Goal: Information Seeking & Learning: Learn about a topic

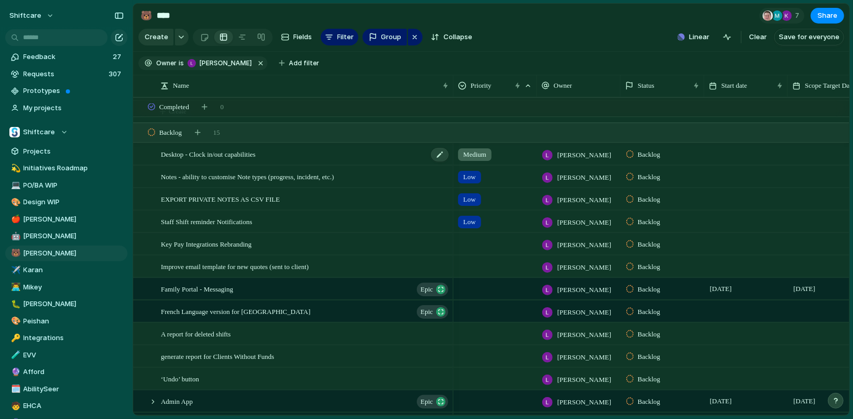
scroll to position [100, 0]
click at [255, 158] on span "Desktop - Clock in/out capabilities" at bounding box center [208, 155] width 95 height 12
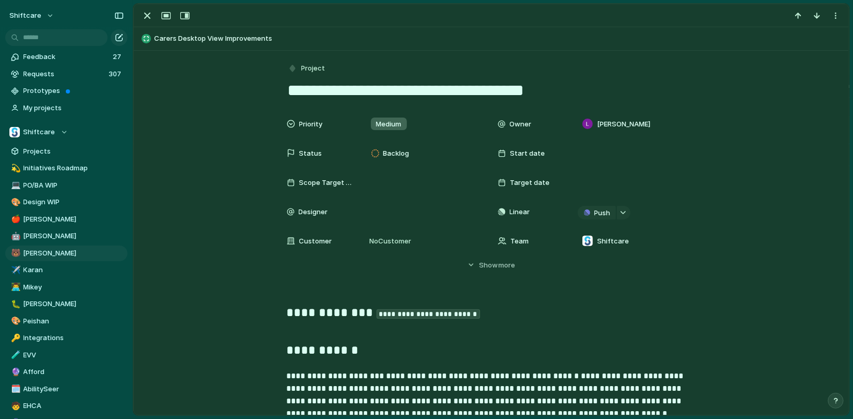
drag, startPoint x: 280, startPoint y: 35, endPoint x: 255, endPoint y: 35, distance: 25.6
click at [255, 35] on span "Carers Desktop View Improvements" at bounding box center [499, 38] width 690 height 10
type textarea "**********"
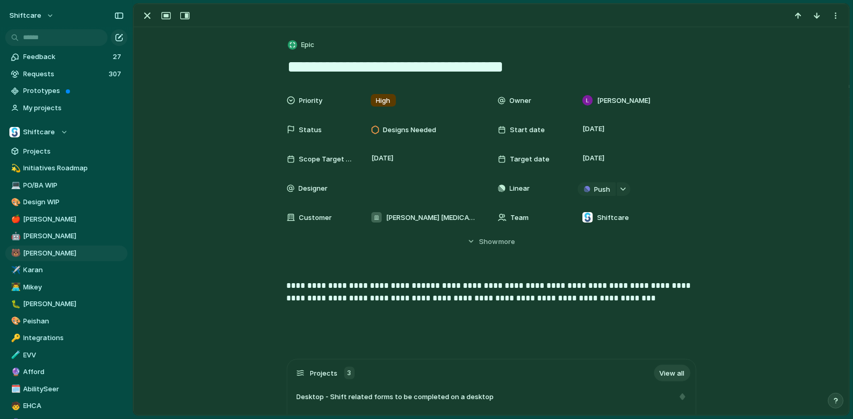
scroll to position [844, 0]
drag, startPoint x: 286, startPoint y: 69, endPoint x: 572, endPoint y: 78, distance: 286.8
click at [141, 20] on div "button" at bounding box center [147, 15] width 13 height 13
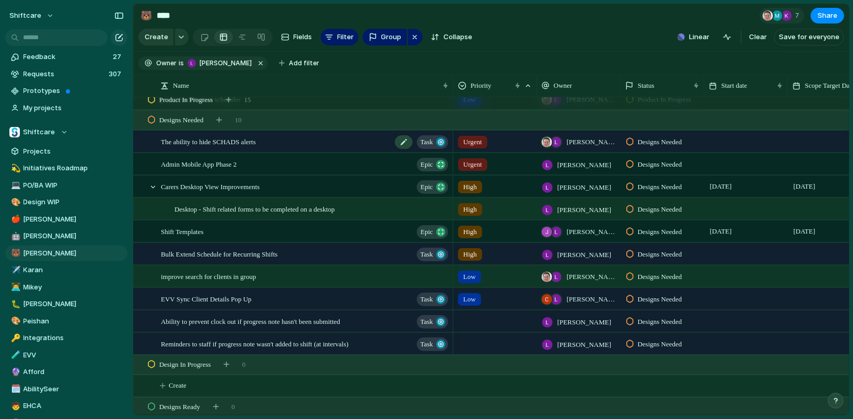
click at [241, 143] on span "The ability to hide SCHADS alerts" at bounding box center [208, 141] width 95 height 12
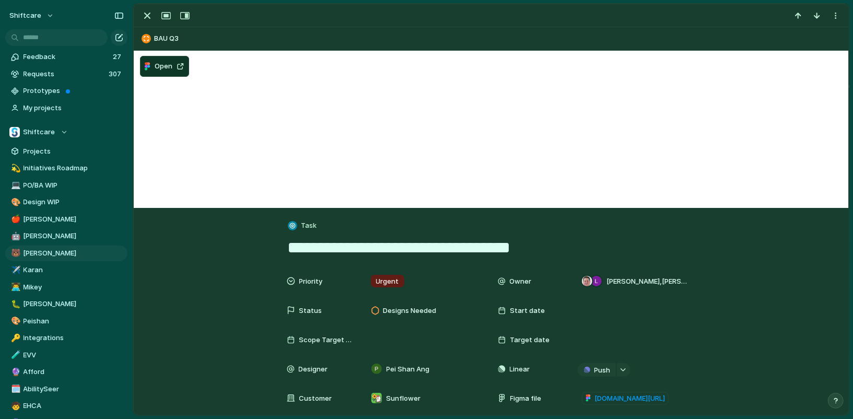
drag, startPoint x: 536, startPoint y: 249, endPoint x: 274, endPoint y: 249, distance: 262.7
click at [152, 5] on div at bounding box center [491, 15] width 715 height 23
click at [147, 8] on div at bounding box center [491, 15] width 715 height 23
click at [146, 17] on div "button" at bounding box center [147, 15] width 13 height 13
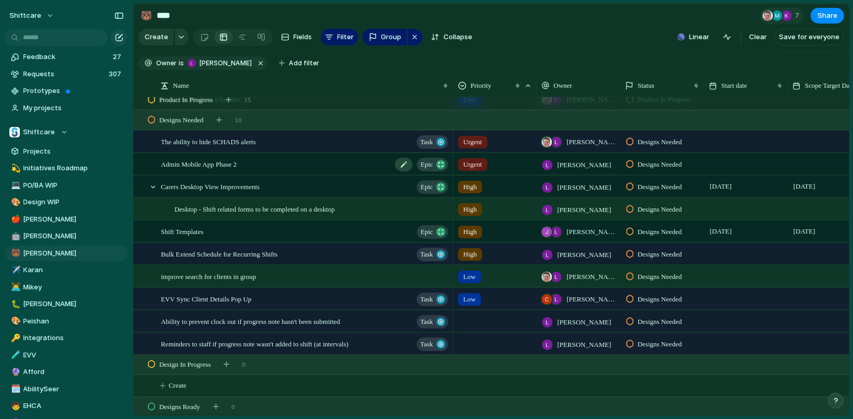
click at [237, 159] on span "Admin Mobile App Phase 2" at bounding box center [199, 164] width 76 height 12
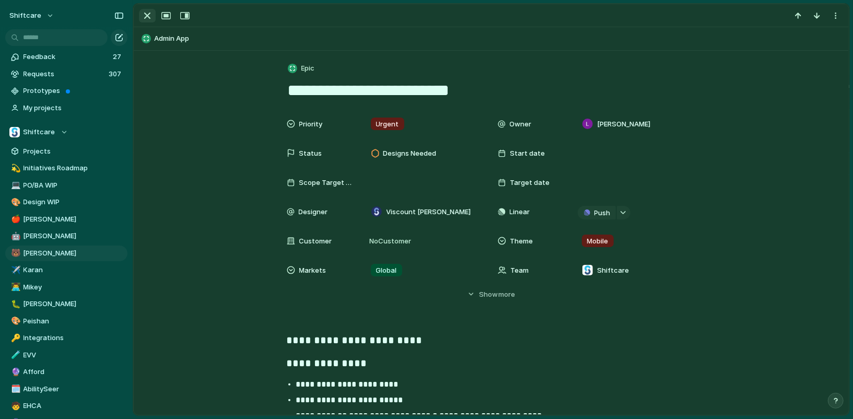
click at [147, 13] on div "button" at bounding box center [147, 15] width 13 height 13
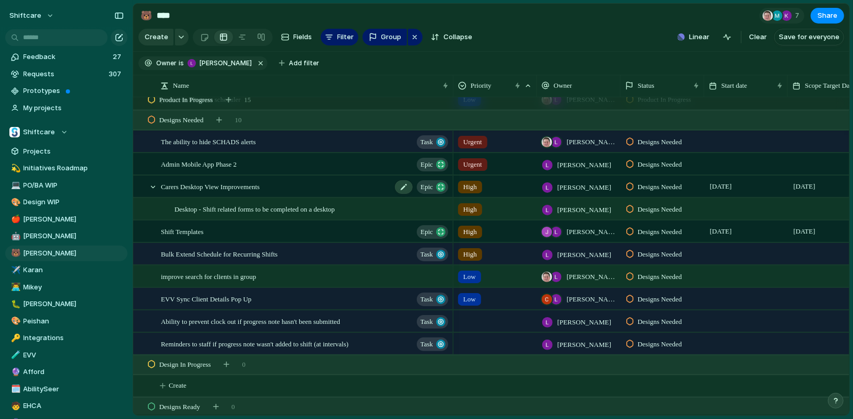
click at [253, 186] on span "Carers Desktop View Improvements" at bounding box center [210, 186] width 99 height 12
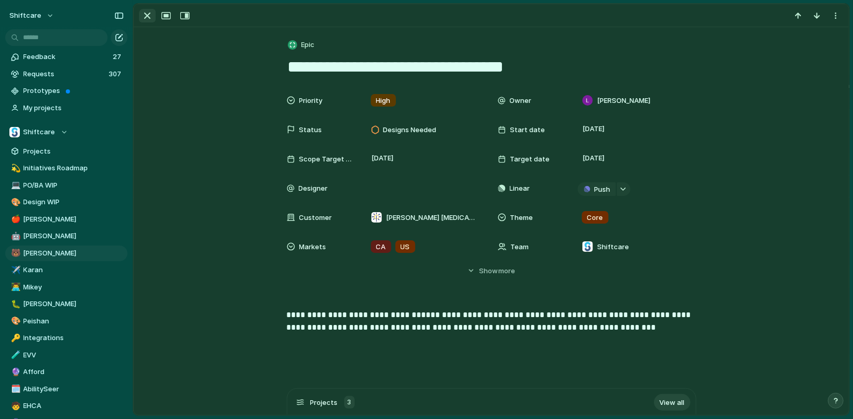
click at [148, 22] on button "button" at bounding box center [147, 16] width 17 height 14
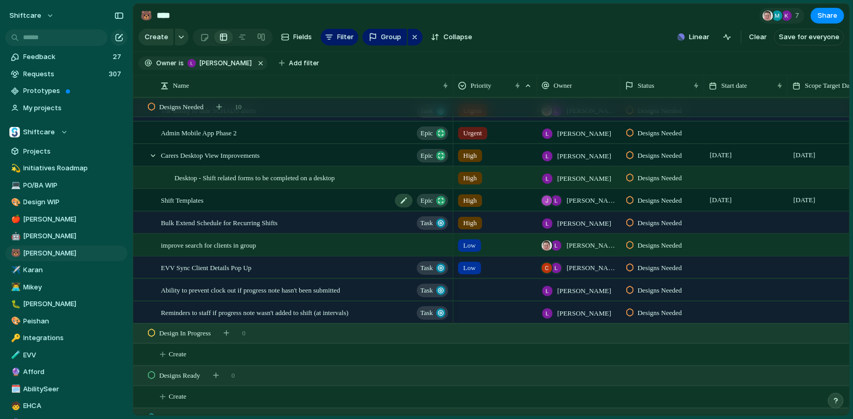
click at [196, 200] on span "Shift Templates" at bounding box center [182, 200] width 43 height 12
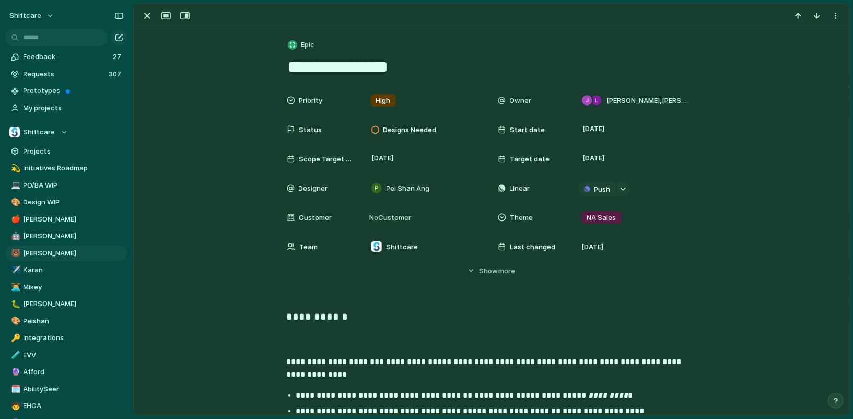
drag, startPoint x: 415, startPoint y: 67, endPoint x: 212, endPoint y: 63, distance: 203.2
click at [150, 16] on div "button" at bounding box center [147, 15] width 13 height 13
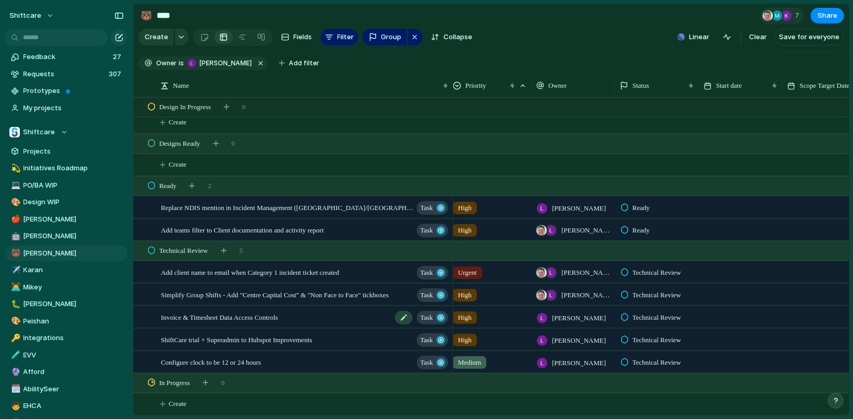
click at [267, 315] on span "Invoice & Timesheet Data Access Controls" at bounding box center [219, 317] width 117 height 12
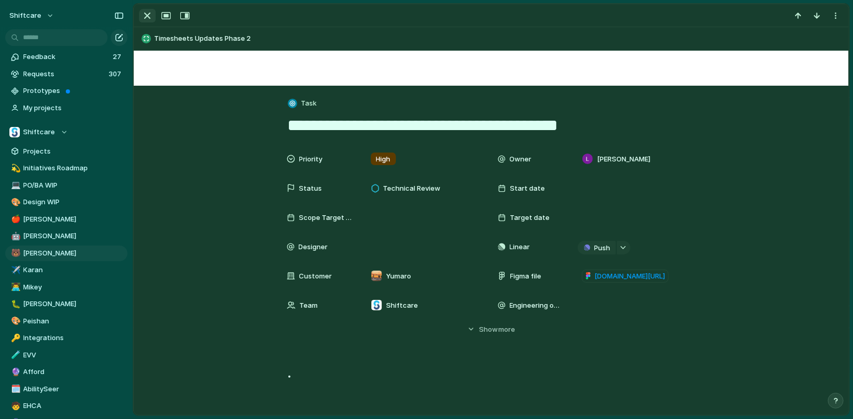
click at [144, 18] on div "button" at bounding box center [147, 15] width 13 height 13
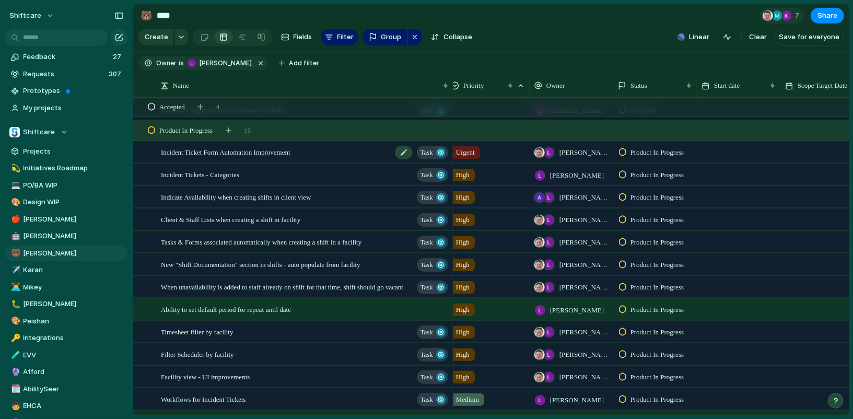
click at [269, 156] on span "Incident Ticket Form Automation Improvement" at bounding box center [226, 152] width 130 height 12
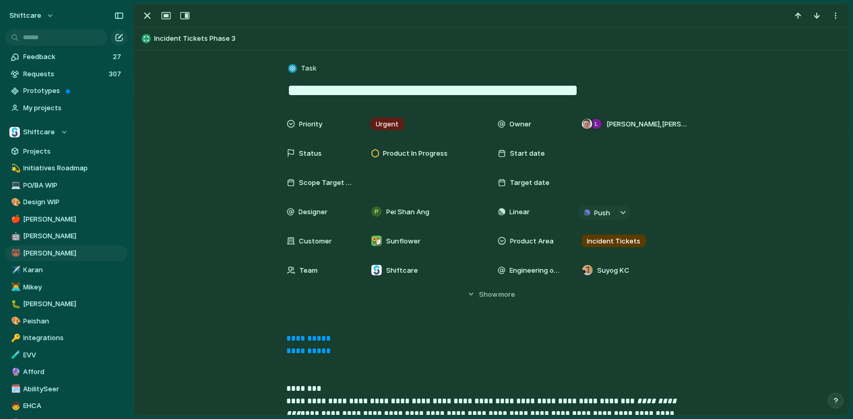
click at [432, 92] on textarea "**********" at bounding box center [491, 90] width 409 height 22
click at [149, 20] on div "button" at bounding box center [147, 15] width 13 height 13
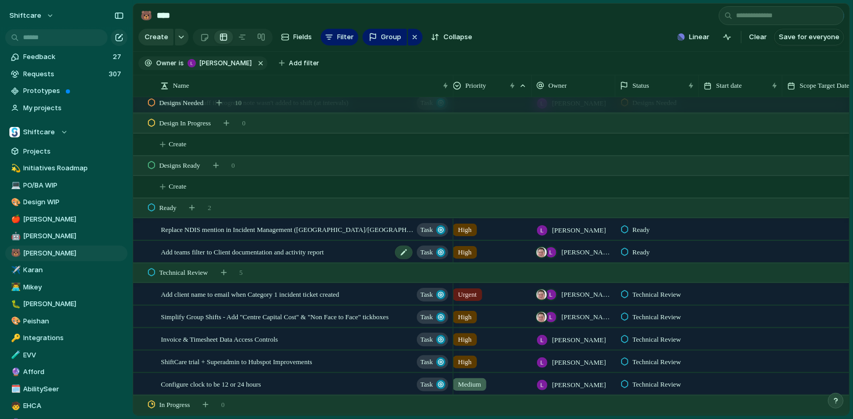
click at [250, 252] on span "Add teams filter to Client documentation and activity report" at bounding box center [242, 251] width 163 height 12
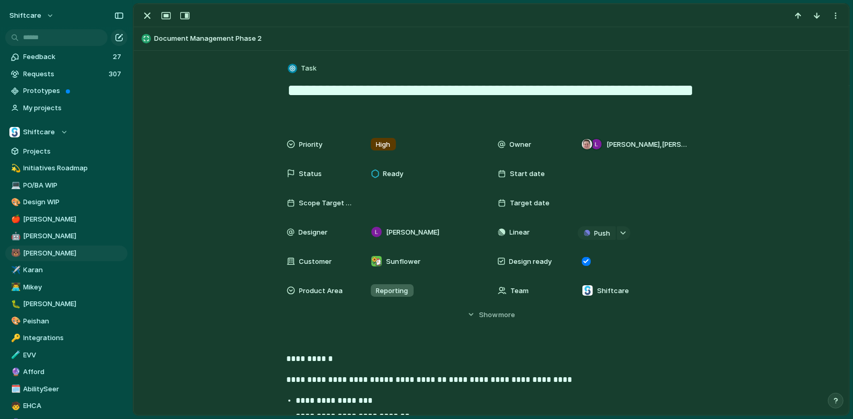
drag, startPoint x: 384, startPoint y: 103, endPoint x: 269, endPoint y: 96, distance: 115.1
click at [151, 10] on div "button" at bounding box center [147, 15] width 13 height 13
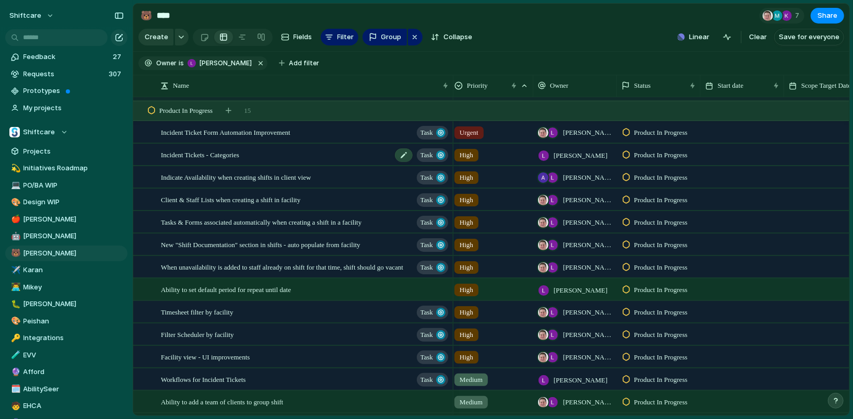
click at [268, 153] on div "Incident Tickets - Categories Task" at bounding box center [305, 154] width 289 height 21
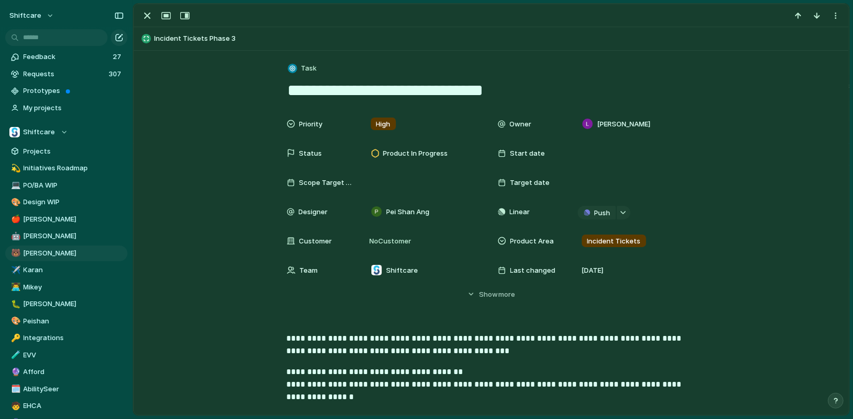
drag, startPoint x: 521, startPoint y: 83, endPoint x: 214, endPoint y: 81, distance: 306.6
